Goal: Task Accomplishment & Management: Complete application form

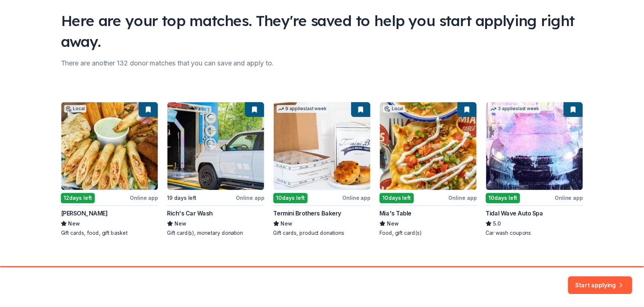
scroll to position [56, 0]
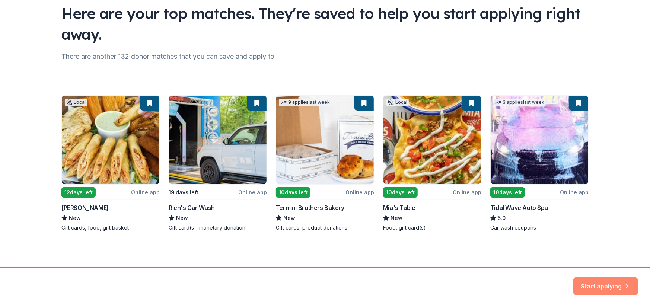
click at [599, 280] on button "Start applying" at bounding box center [605, 282] width 65 height 18
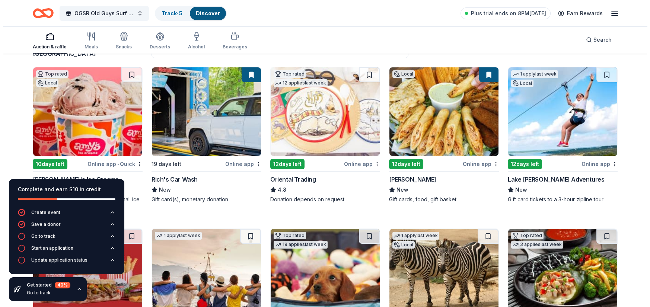
scroll to position [81, 0]
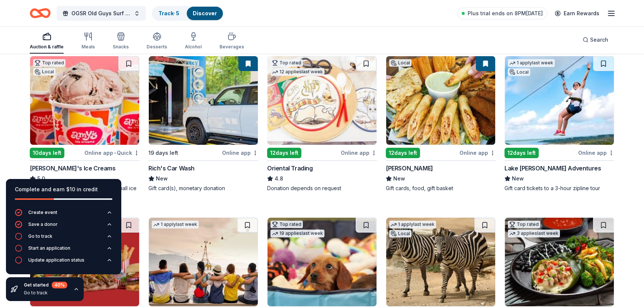
click at [46, 152] on div "10 days left" at bounding box center [47, 153] width 35 height 10
click at [85, 12] on span "OGSR Old Guys Surf Reunion Annual Event" at bounding box center [101, 13] width 60 height 9
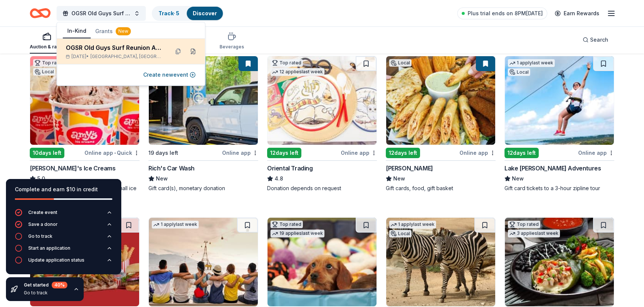
click at [191, 49] on button at bounding box center [193, 51] width 12 height 12
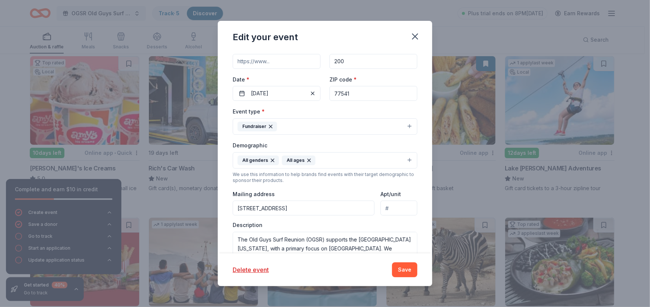
scroll to position [96, 0]
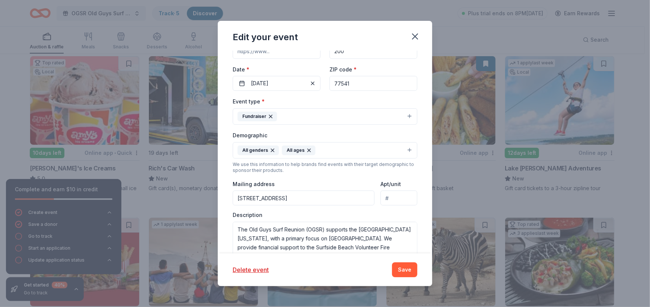
click at [335, 196] on input "2211 Bluewater Highway, Surfside Beach, TX, 77541" at bounding box center [304, 198] width 142 height 15
type input "1"
click at [238, 197] on input "509 Laurel Street, La Marque, TX, 77568" at bounding box center [304, 198] width 142 height 15
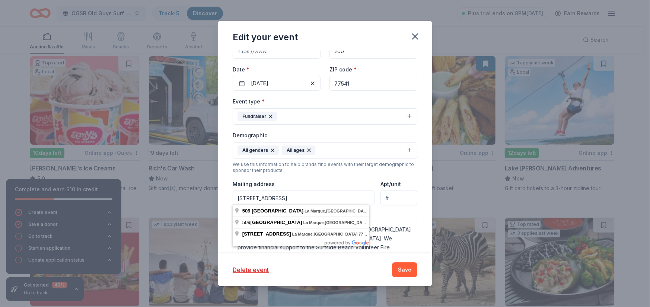
click at [283, 196] on input "509 Laurel Street, La Marque, TX, 77568" at bounding box center [304, 198] width 142 height 15
type input "509 Laurel Street, P O Box 102, La Marque, TX, 77568"
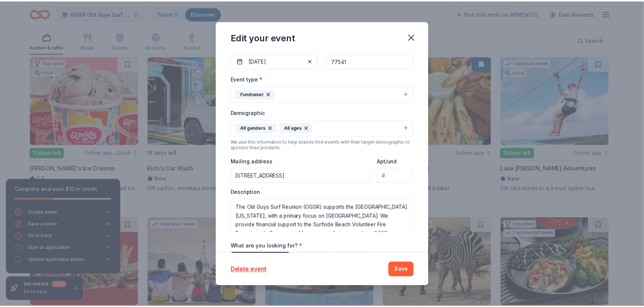
scroll to position [127, 0]
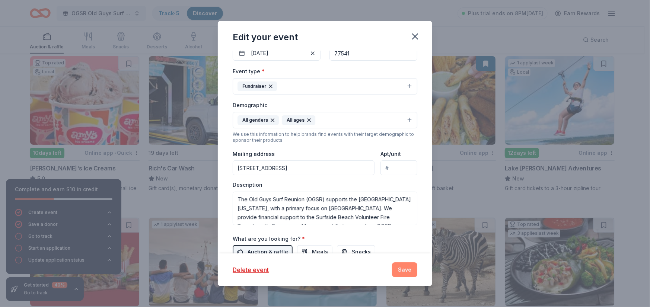
click at [406, 269] on button "Save" at bounding box center [404, 269] width 25 height 15
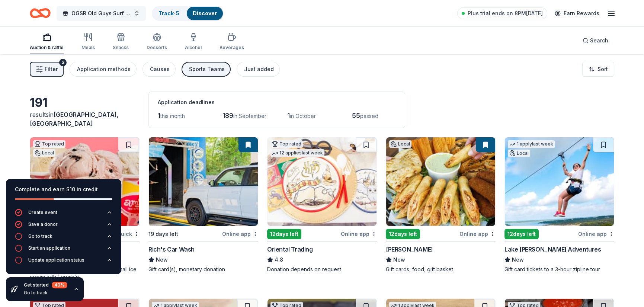
click at [85, 11] on span "OGSR Old Guys Surf Reunion Annual Event" at bounding box center [101, 13] width 60 height 9
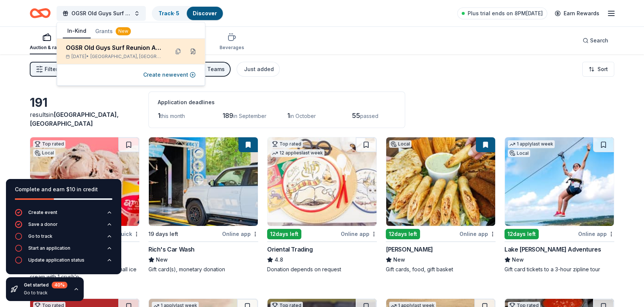
click at [193, 49] on button at bounding box center [193, 51] width 12 height 12
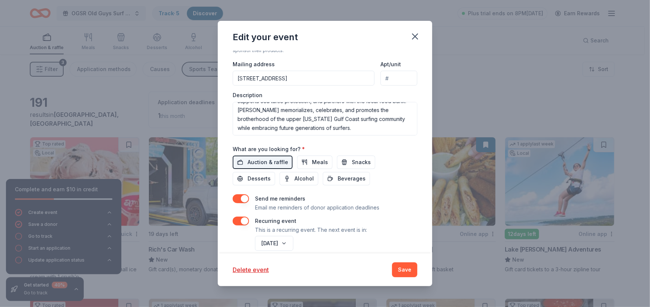
scroll to position [226, 0]
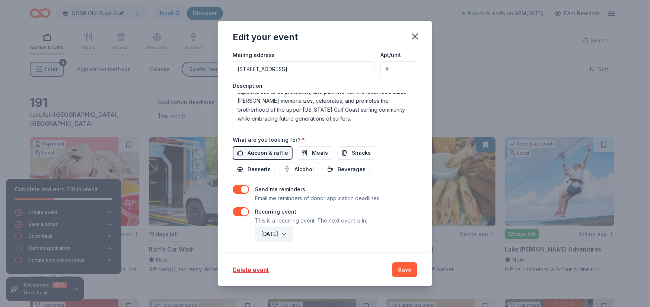
click at [293, 235] on button "October 2026" at bounding box center [274, 234] width 38 height 15
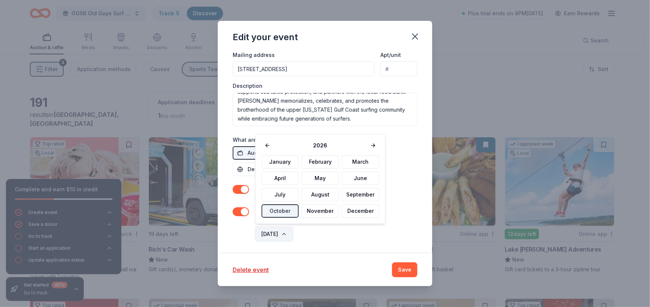
click at [293, 235] on button "October 2026" at bounding box center [274, 234] width 38 height 15
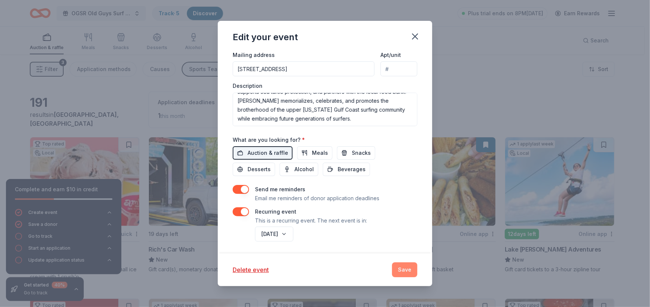
click at [404, 269] on button "Save" at bounding box center [404, 269] width 25 height 15
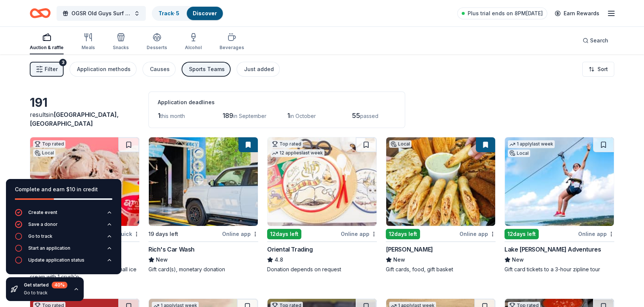
click at [67, 162] on img at bounding box center [84, 181] width 109 height 89
click at [161, 66] on div "Causes" at bounding box center [160, 69] width 20 height 9
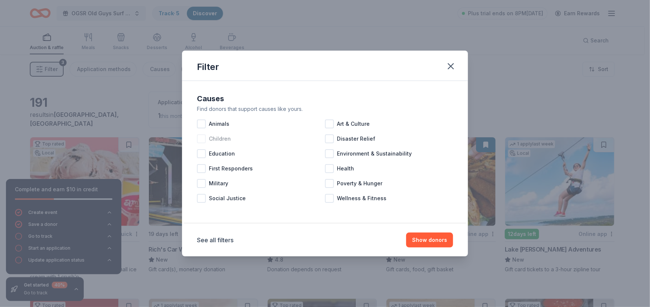
click at [198, 139] on div at bounding box center [201, 138] width 9 height 9
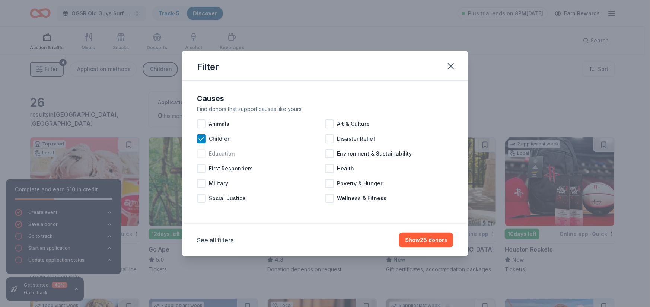
click at [198, 153] on div at bounding box center [201, 153] width 9 height 9
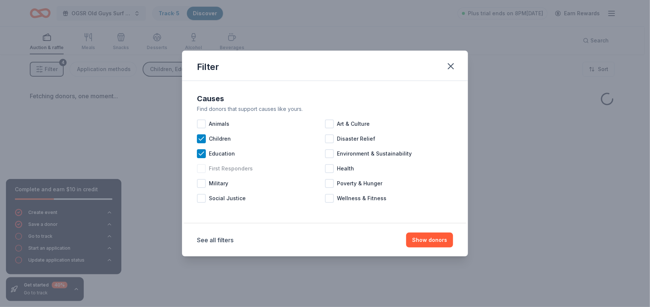
click at [202, 169] on div at bounding box center [201, 168] width 9 height 9
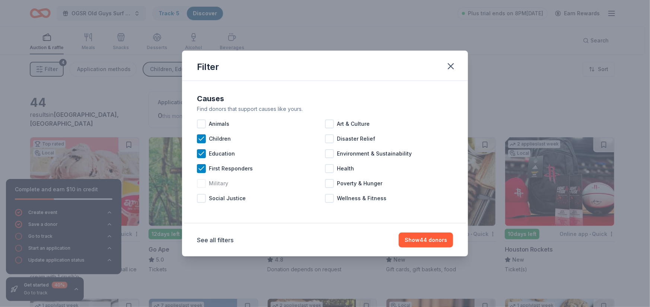
click at [201, 184] on div at bounding box center [201, 183] width 9 height 9
click at [328, 154] on div at bounding box center [329, 153] width 9 height 9
click at [328, 138] on div at bounding box center [329, 138] width 9 height 9
click at [331, 122] on div at bounding box center [329, 123] width 9 height 9
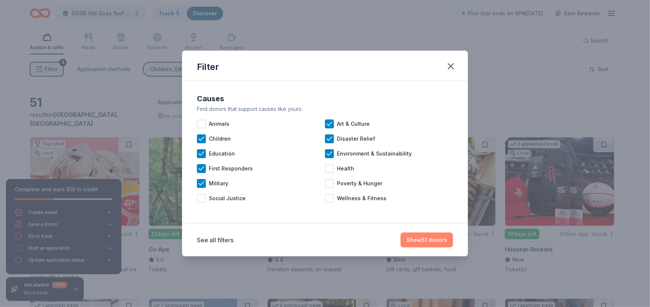
click at [411, 242] on button "Show 51 donors" at bounding box center [426, 240] width 52 height 15
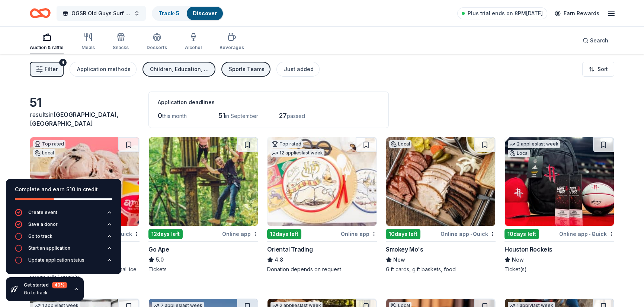
click at [130, 11] on span "OGSR Old Guys Surf Reunion Annual Event" at bounding box center [101, 13] width 60 height 9
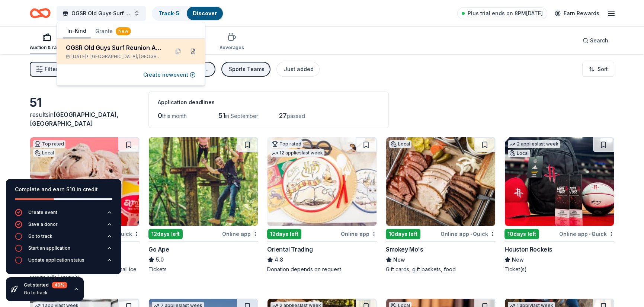
click at [194, 50] on button at bounding box center [193, 51] width 12 height 12
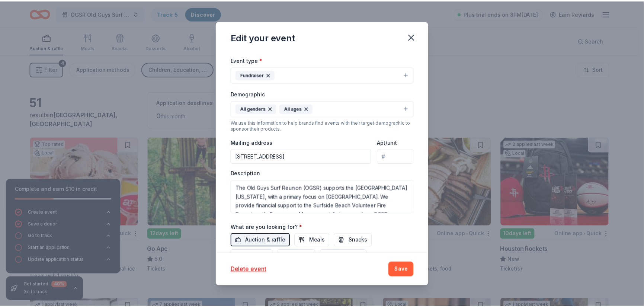
scroll to position [142, 0]
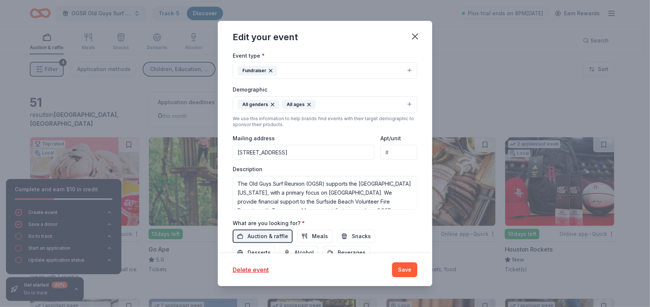
click at [237, 152] on input "509 Laurel Street, La Marque, TX, 77568" at bounding box center [304, 152] width 142 height 15
type input "P O Box 102 La Marque, TX, 77568"
click at [406, 275] on button "Save" at bounding box center [404, 269] width 25 height 15
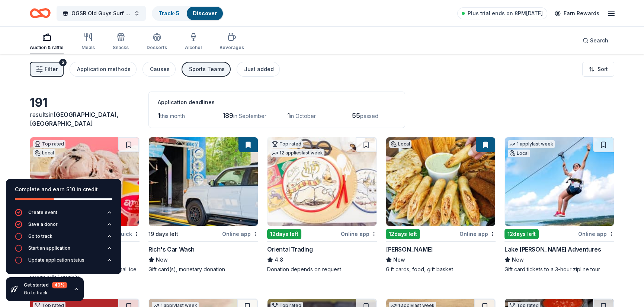
click at [108, 149] on img at bounding box center [84, 181] width 109 height 89
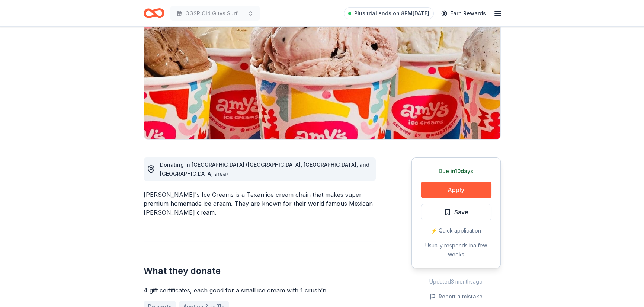
scroll to position [181, 0]
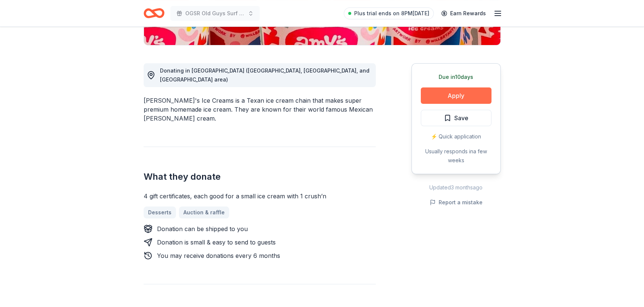
click at [472, 92] on button "Apply" at bounding box center [456, 95] width 71 height 16
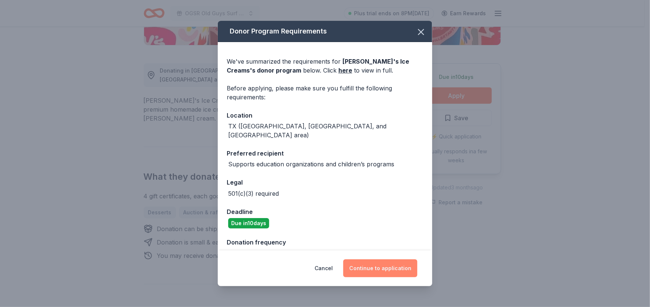
click at [382, 265] on button "Continue to application" at bounding box center [380, 268] width 74 height 18
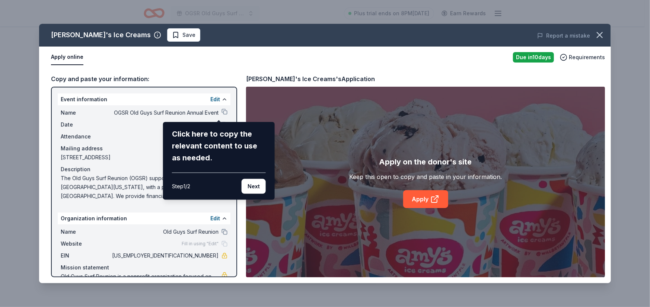
click at [192, 146] on div "Click here to copy the relevant content to use as needed." at bounding box center [219, 146] width 94 height 36
click at [196, 159] on div "Click here to copy the relevant content to use as needed." at bounding box center [219, 146] width 94 height 36
click at [218, 110] on div "Amy's Ice Creams Save Report a mistake Apply online Due in 10 days Requirements…" at bounding box center [325, 153] width 572 height 259
click at [248, 184] on button "Next" at bounding box center [254, 186] width 24 height 15
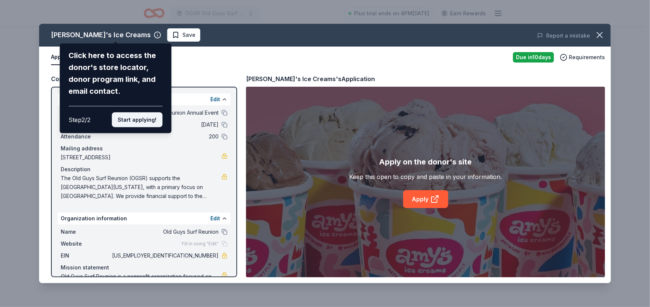
click at [128, 123] on button "Start applying!" at bounding box center [137, 119] width 51 height 15
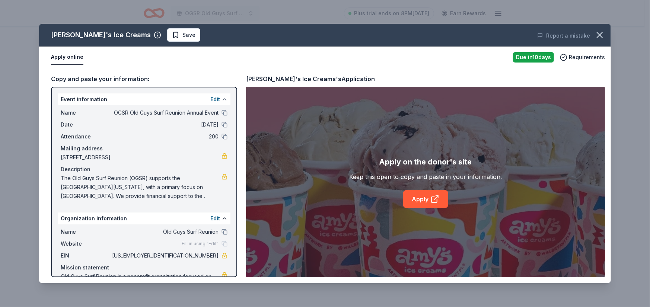
click at [221, 99] on button at bounding box center [224, 99] width 6 height 6
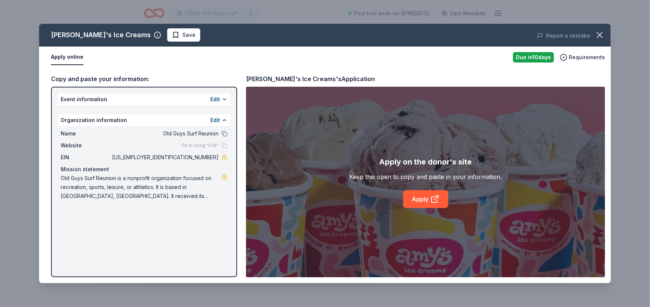
click at [218, 256] on div "Event information Edit Organization information Edit Name Old Guys Surf Reunion…" at bounding box center [144, 182] width 186 height 191
click at [216, 100] on button "Edit" at bounding box center [215, 99] width 10 height 9
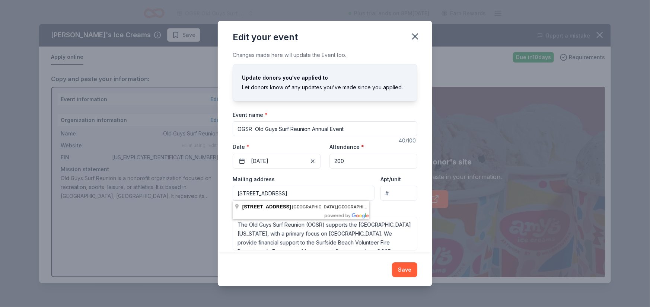
click at [364, 191] on input "2211 Bluewater Highway, Surfside Beach, TX, 77541" at bounding box center [304, 193] width 142 height 15
click at [414, 32] on icon "button" at bounding box center [415, 36] width 10 height 10
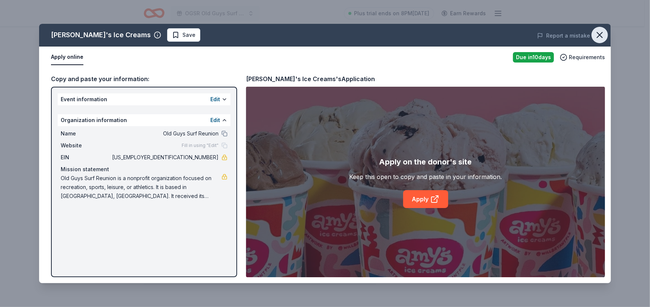
click at [599, 32] on icon "button" at bounding box center [599, 35] width 10 height 10
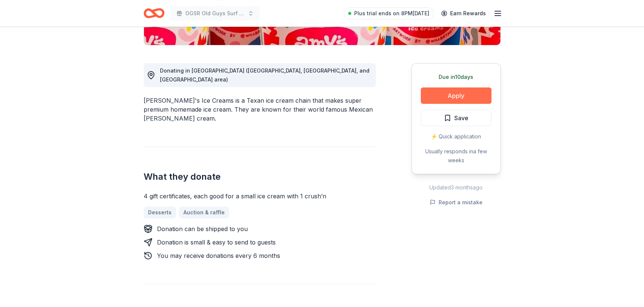
click at [461, 93] on button "Apply" at bounding box center [456, 95] width 71 height 16
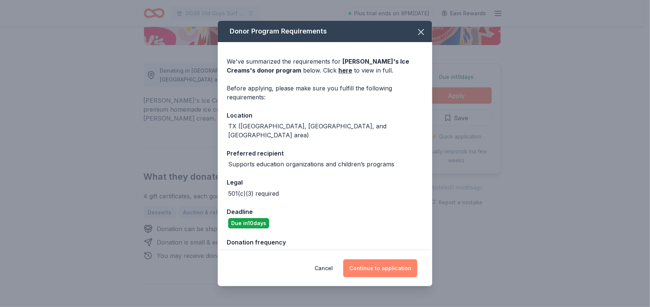
click at [378, 268] on button "Continue to application" at bounding box center [380, 268] width 74 height 18
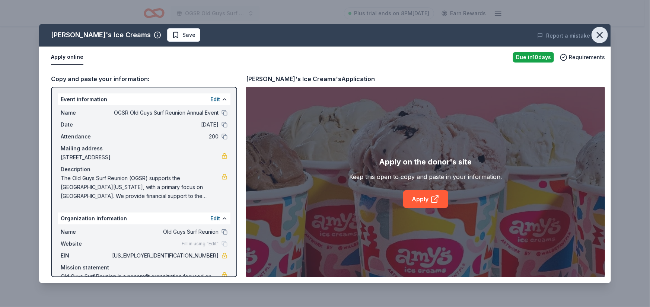
click at [600, 33] on icon "button" at bounding box center [599, 35] width 10 height 10
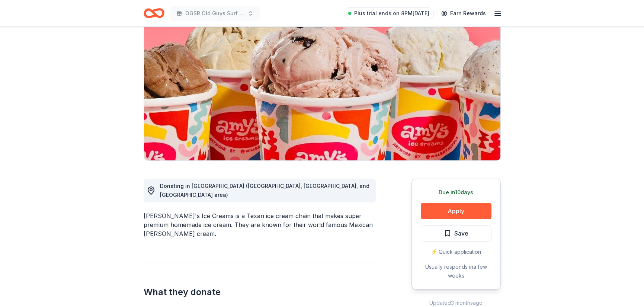
scroll to position [0, 0]
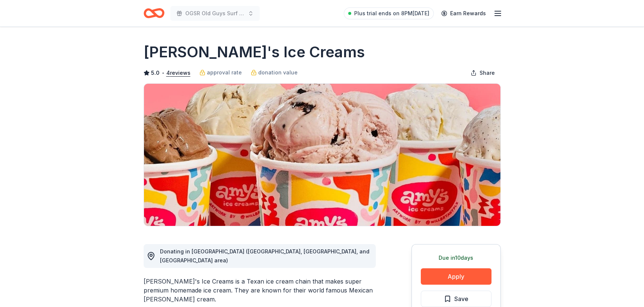
click at [499, 10] on icon "button" at bounding box center [498, 13] width 9 height 9
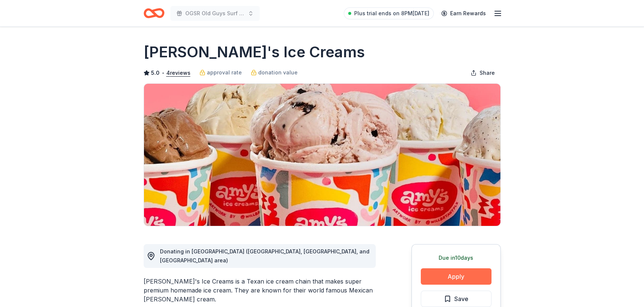
click at [455, 280] on button "Apply" at bounding box center [456, 276] width 71 height 16
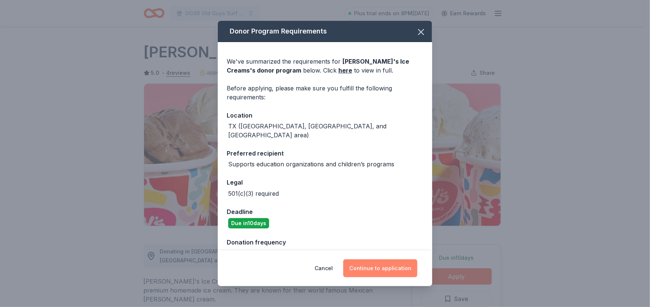
click at [370, 266] on button "Continue to application" at bounding box center [380, 268] width 74 height 18
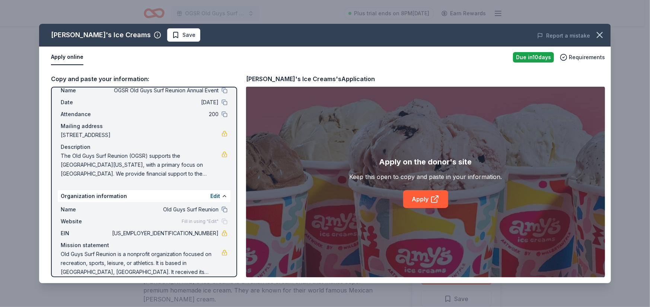
scroll to position [30, 0]
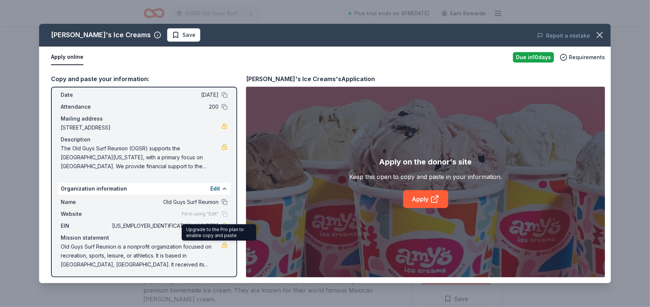
click at [221, 245] on link at bounding box center [224, 245] width 6 height 6
click at [140, 246] on span "Old Guys Surf Reunion is a nonprofit organization focused on recreation, sports…" at bounding box center [141, 255] width 161 height 27
click at [216, 185] on div "Edit" at bounding box center [218, 187] width 17 height 9
click at [221, 186] on button at bounding box center [224, 188] width 6 height 6
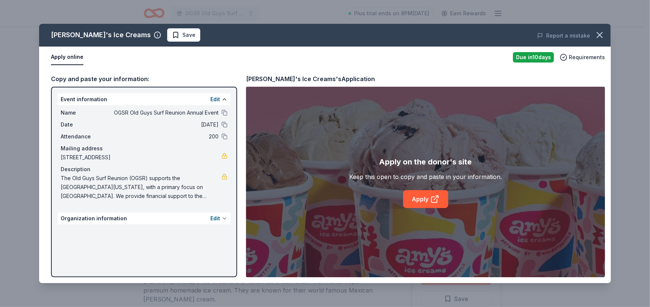
scroll to position [0, 0]
click at [427, 202] on link "Apply" at bounding box center [425, 199] width 45 height 18
